Goal: Understand process/instructions: Learn about a topic

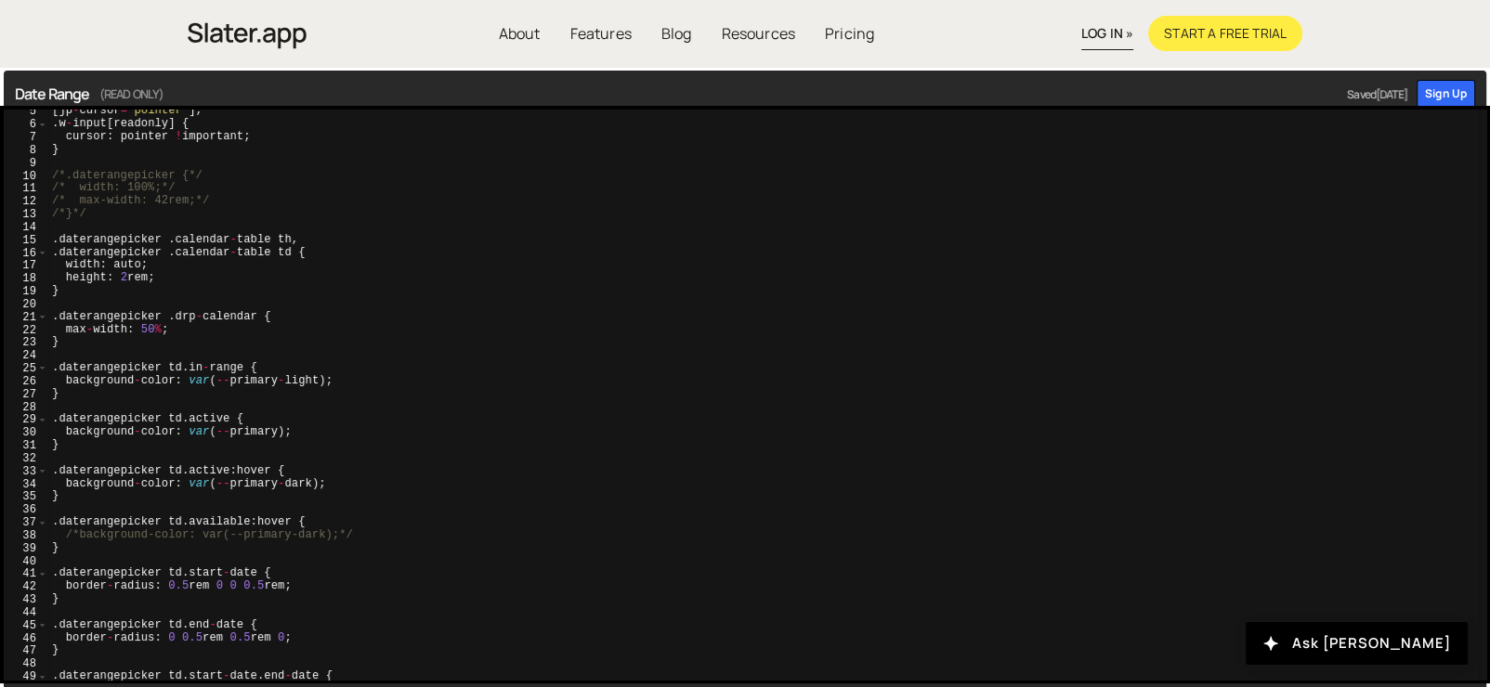
scroll to position [251, 0]
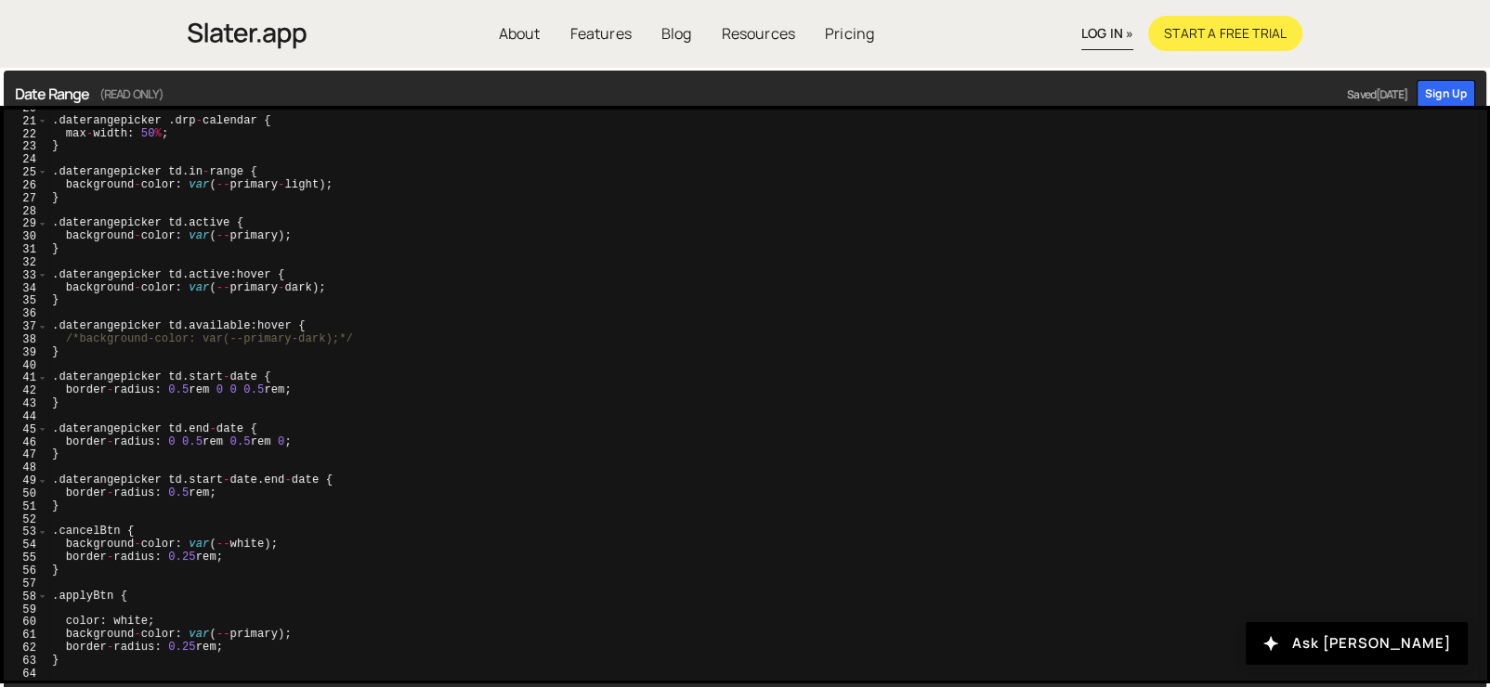
type textarea "color: white;"
click at [244, 622] on div ". daterangepicker . drp - calendar { max - width : 50 % ; } . daterangepicker t…" at bounding box center [763, 400] width 1430 height 597
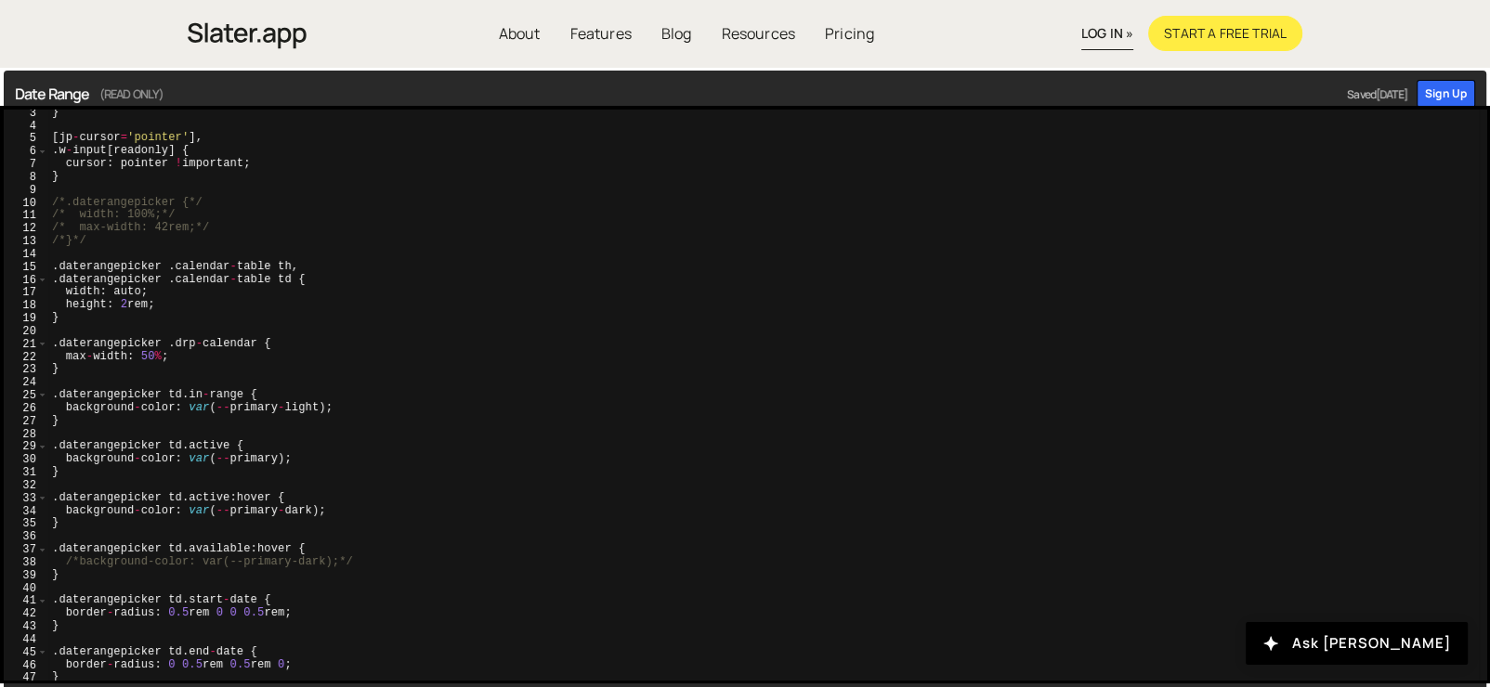
scroll to position [0, 0]
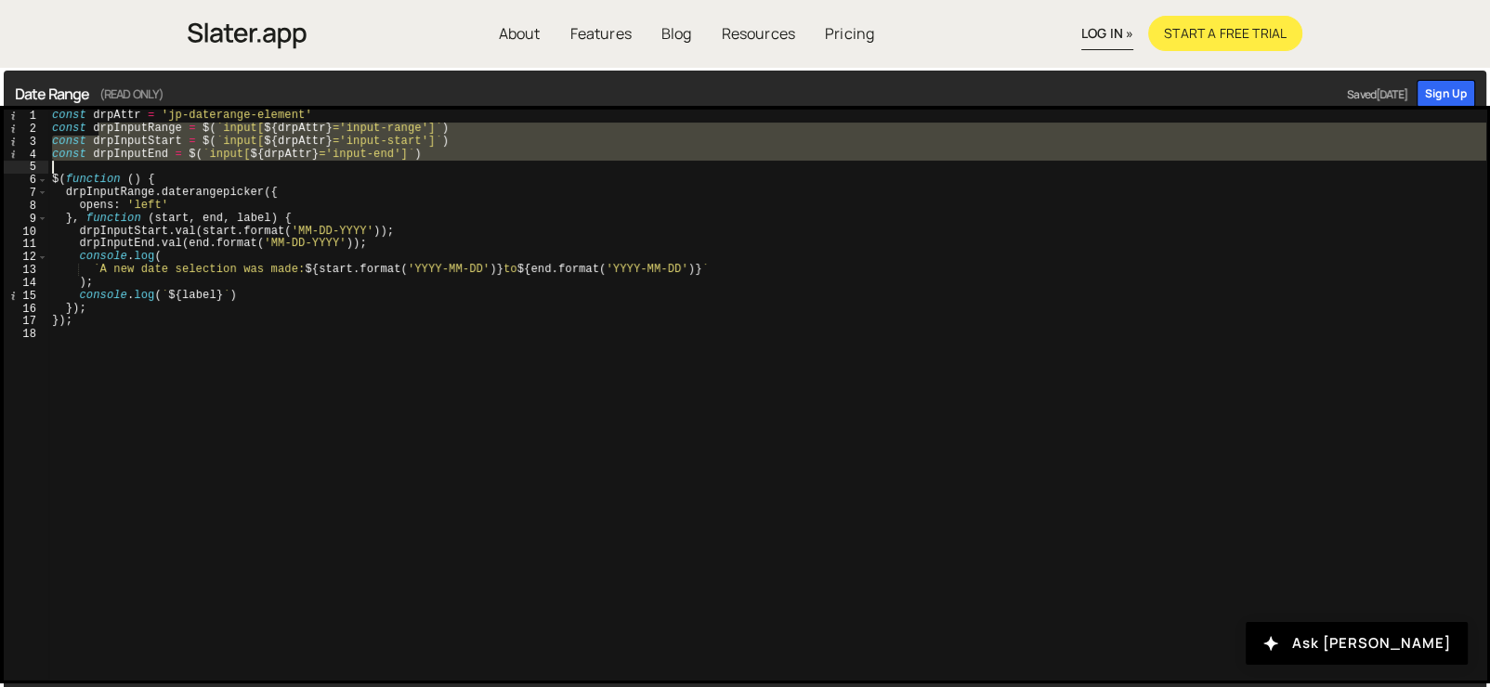
drag, startPoint x: 106, startPoint y: 141, endPoint x: 232, endPoint y: 283, distance: 190.1
click at [221, 276] on div "const drpAttr = 'jp-daterange-element' const drpInputRange = $ ( ` input[ ${ dr…" at bounding box center [767, 408] width 1438 height 597
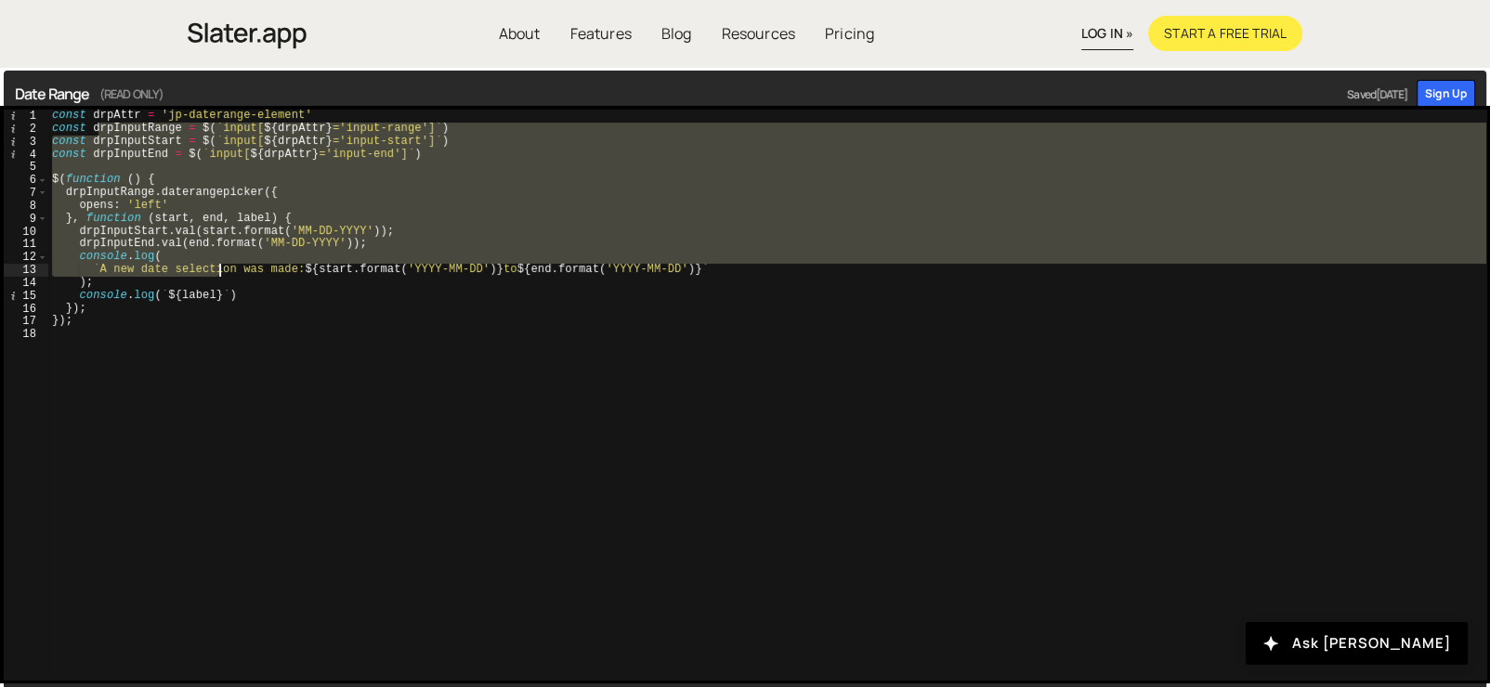
click at [234, 283] on div "const drpAttr = 'jp-daterange-element' const drpInputRange = $ ( ` input[ ${ dr…" at bounding box center [767, 408] width 1438 height 597
type textarea ");"
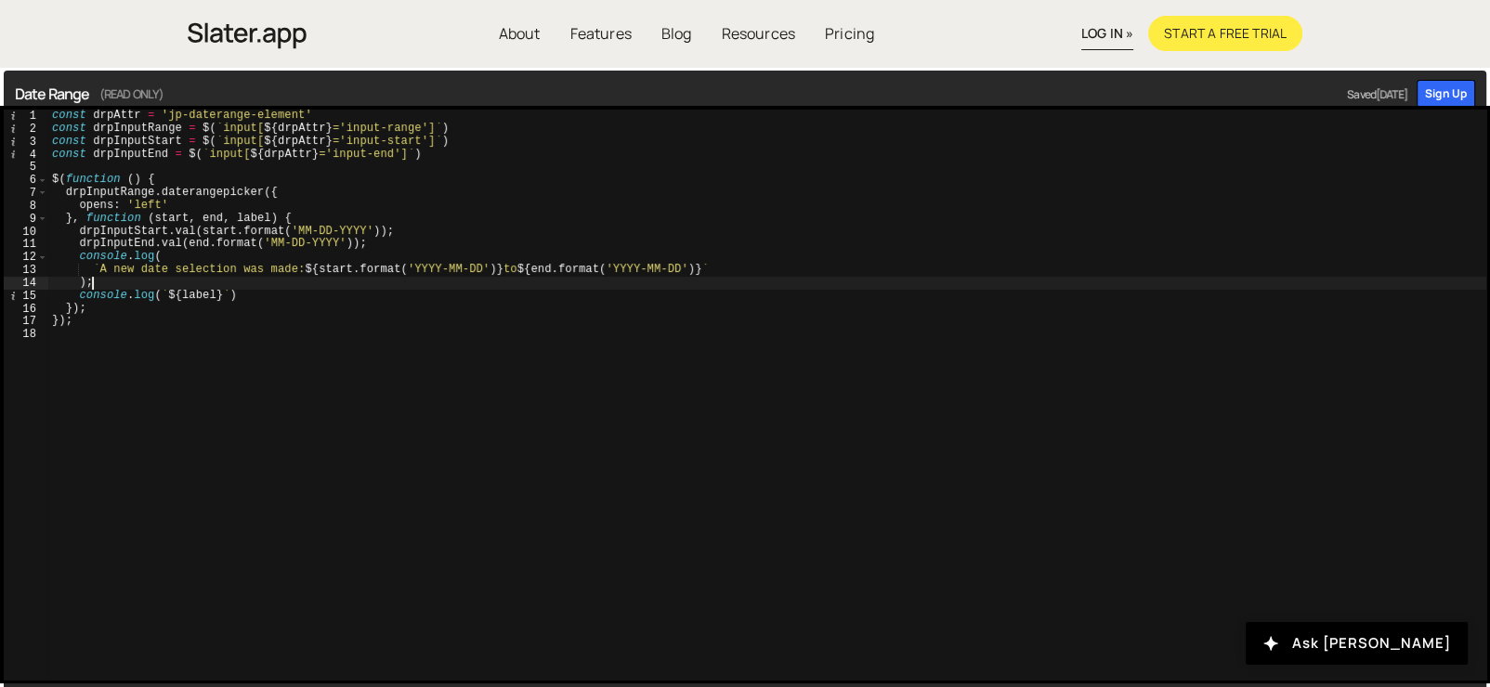
click at [132, 328] on div "const drpAttr = 'jp-daterange-element' const drpInputRange = $ ( ` input[ ${ dr…" at bounding box center [767, 408] width 1438 height 597
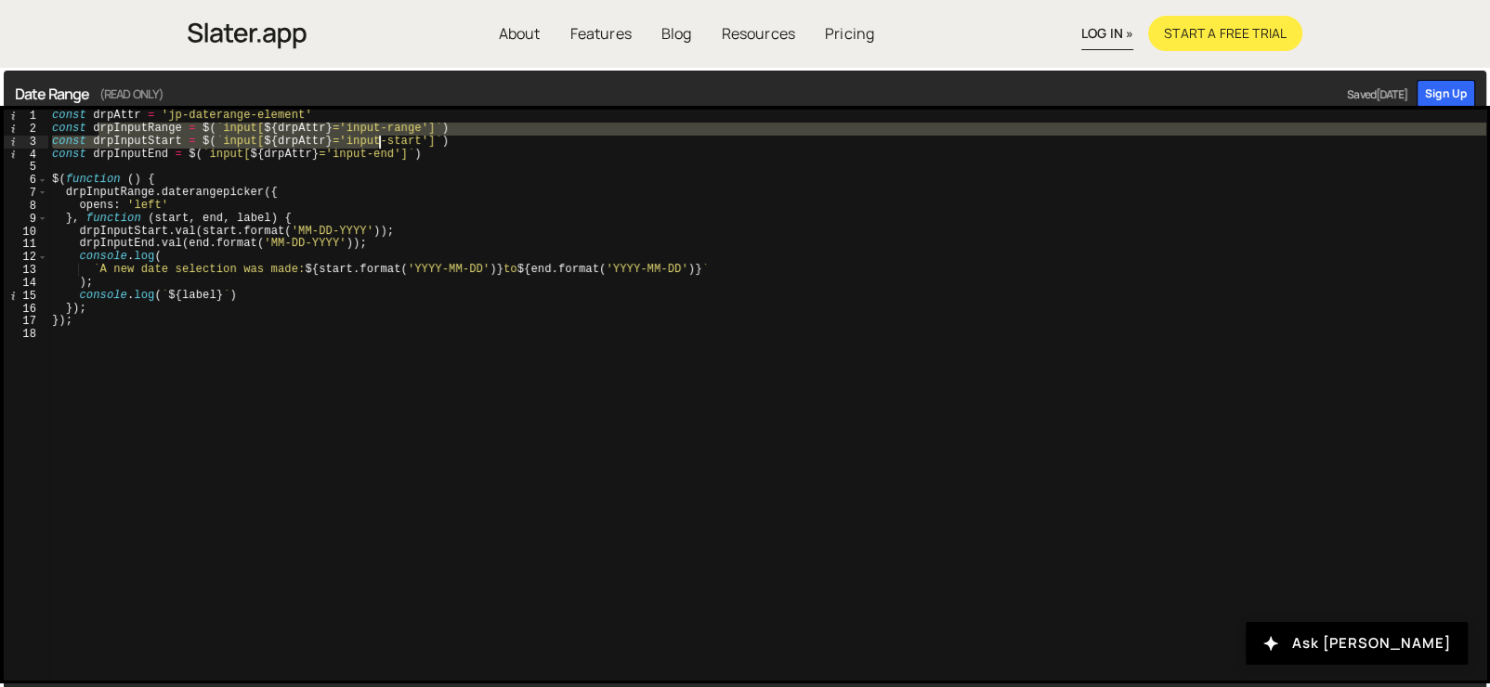
drag, startPoint x: 98, startPoint y: 124, endPoint x: 401, endPoint y: 147, distance: 303.6
click at [399, 146] on div "const drpAttr = 'jp-daterange-element' const drpInputRange = $ ( ` input[ ${ dr…" at bounding box center [767, 408] width 1438 height 597
click at [401, 147] on div "const drpAttr = 'jp-daterange-element' const drpInputRange = $ ( ` input[ ${ dr…" at bounding box center [767, 395] width 1438 height 570
type textarea "const drpInputStart = $(`input[${drpAttr}='input-start']`)"
